Goal: Check status: Check status

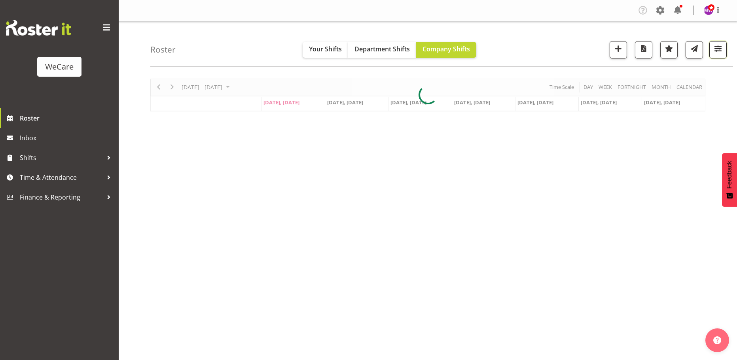
click at [722, 48] on span "button" at bounding box center [718, 49] width 10 height 10
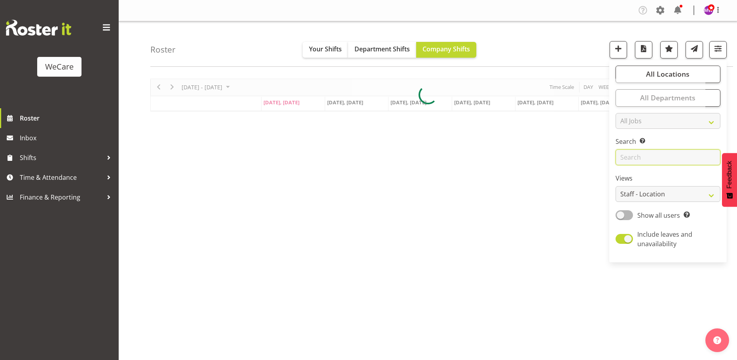
click at [676, 155] on input "text" at bounding box center [667, 158] width 105 height 16
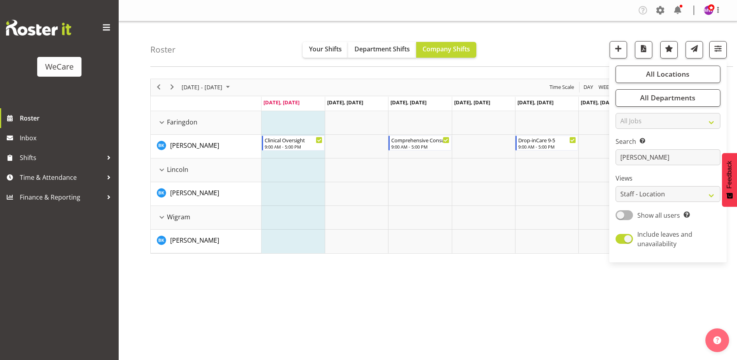
drag, startPoint x: 348, startPoint y: 305, endPoint x: 292, endPoint y: 172, distance: 144.9
click at [348, 301] on div "[DATE] - [DATE] [DATE] Day Week Fortnight Month calendar Month Agenda Time Scal…" at bounding box center [443, 231] width 587 height 316
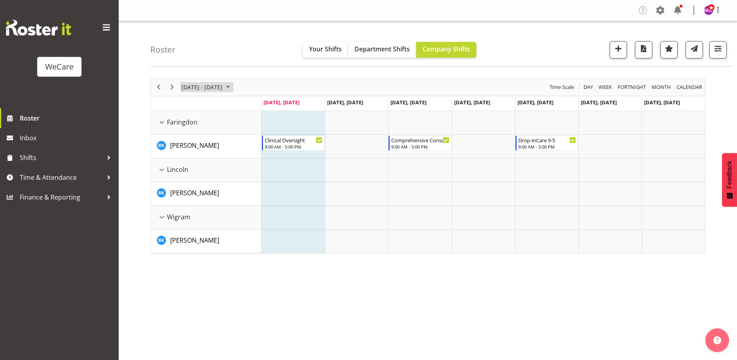
click at [211, 82] on span "[DATE] - [DATE]" at bounding box center [202, 87] width 42 height 10
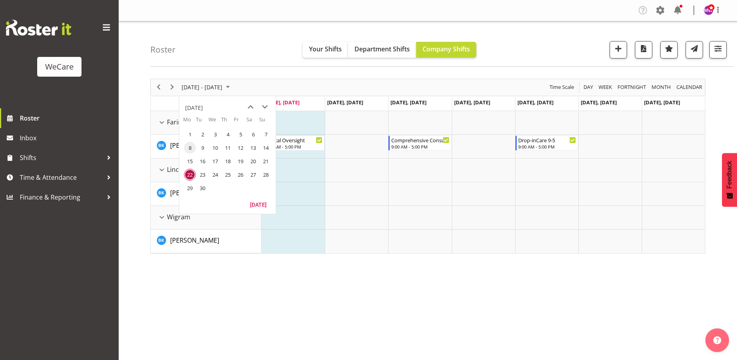
click at [191, 146] on span "8" at bounding box center [190, 148] width 12 height 12
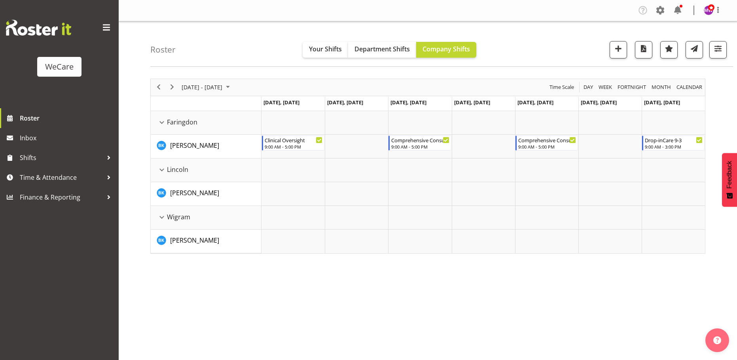
click at [505, 320] on div "[DATE] - [DATE] [DATE] Day Week Fortnight Month calendar Month Agenda Time Scal…" at bounding box center [443, 231] width 587 height 316
click at [209, 84] on span "[DATE] - [DATE]" at bounding box center [202, 87] width 42 height 10
click at [192, 158] on span "15" at bounding box center [190, 161] width 12 height 12
click at [717, 47] on span "button" at bounding box center [718, 49] width 10 height 10
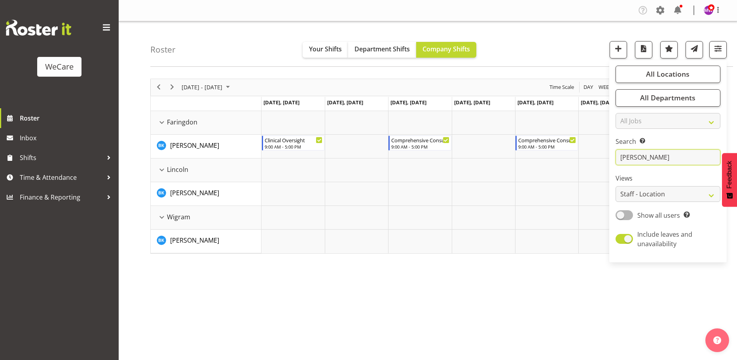
click at [648, 157] on input "[PERSON_NAME]" at bounding box center [667, 158] width 105 height 16
type input "b"
type input "[PERSON_NAME]"
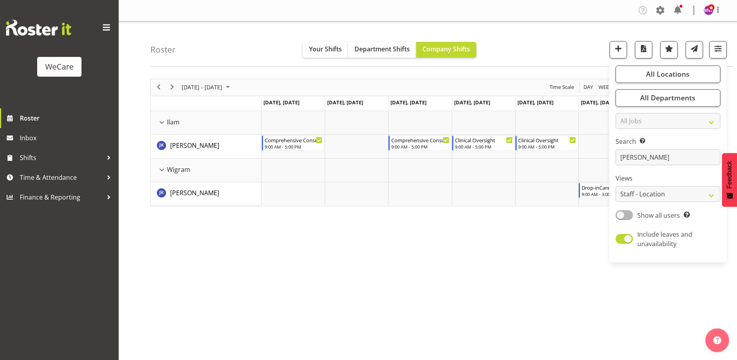
click at [333, 272] on div "[DATE] - [DATE] [DATE] Day Week Fortnight Month calendar Month Agenda Time Scal…" at bounding box center [443, 231] width 587 height 316
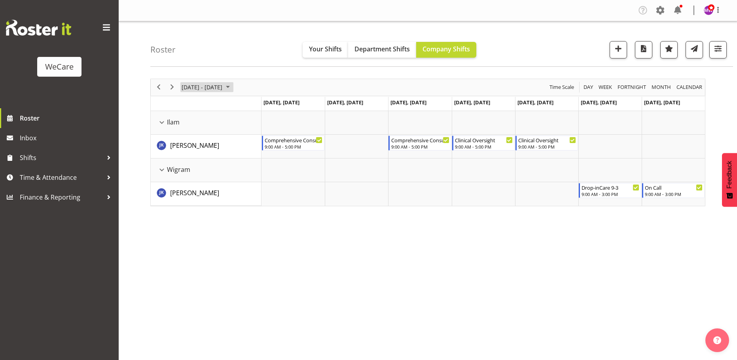
click at [217, 87] on span "[DATE] - [DATE]" at bounding box center [202, 87] width 42 height 10
click at [188, 146] on span "8" at bounding box center [190, 148] width 12 height 12
click at [223, 85] on span "[DATE] - [DATE]" at bounding box center [202, 87] width 42 height 10
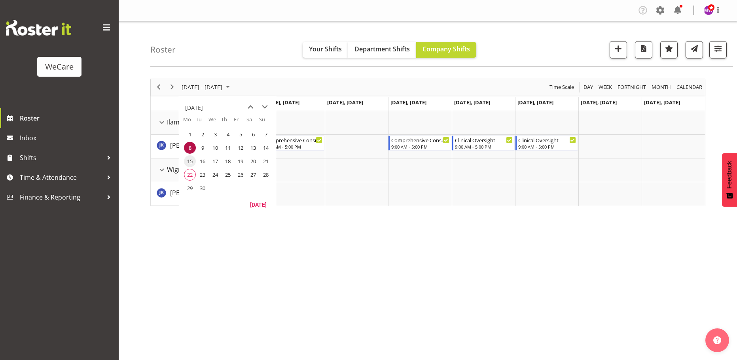
click at [193, 161] on span "15" at bounding box center [190, 161] width 12 height 12
